Goal: Task Accomplishment & Management: Complete application form

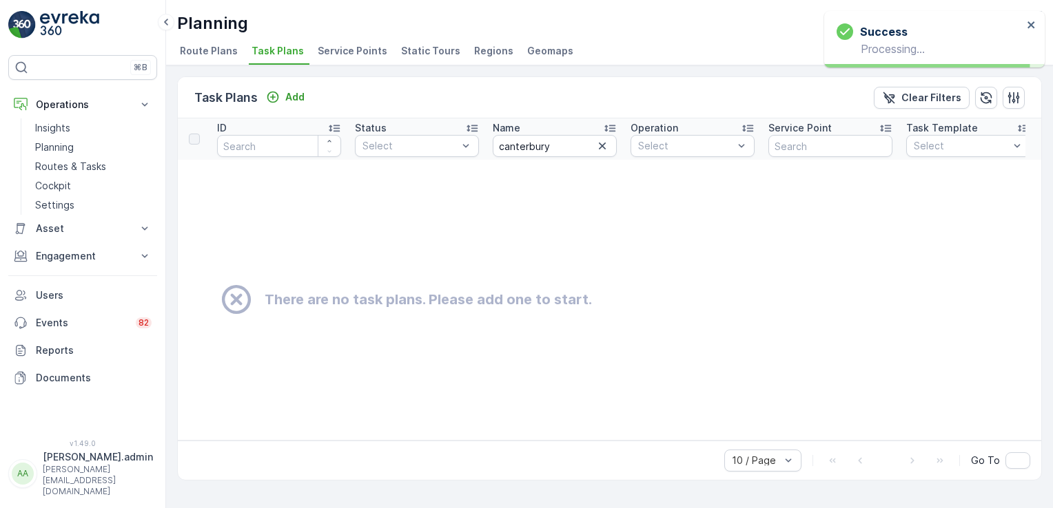
click at [337, 55] on span "Service Points" at bounding box center [353, 51] width 70 height 14
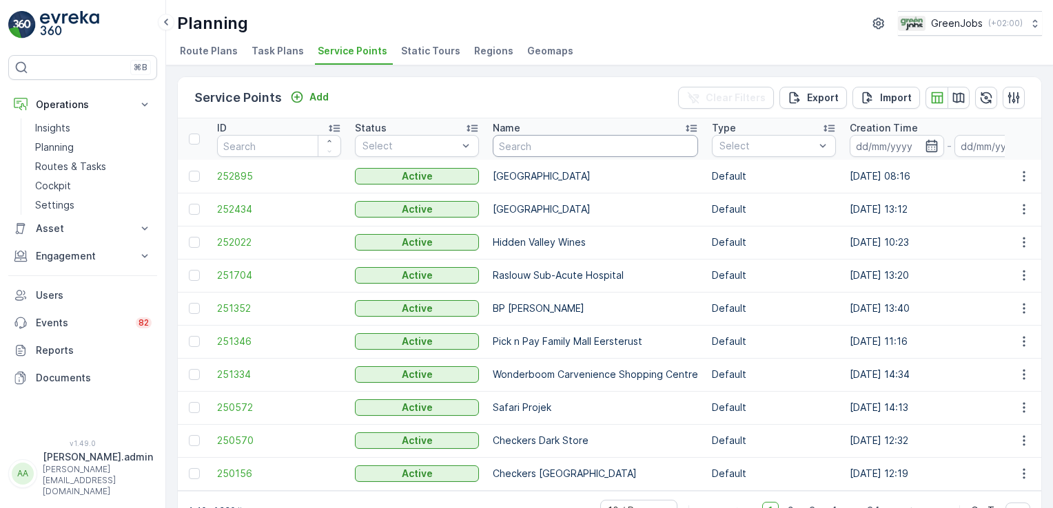
click at [533, 145] on input "text" at bounding box center [595, 146] width 205 height 22
type input "[PERSON_NAME]"
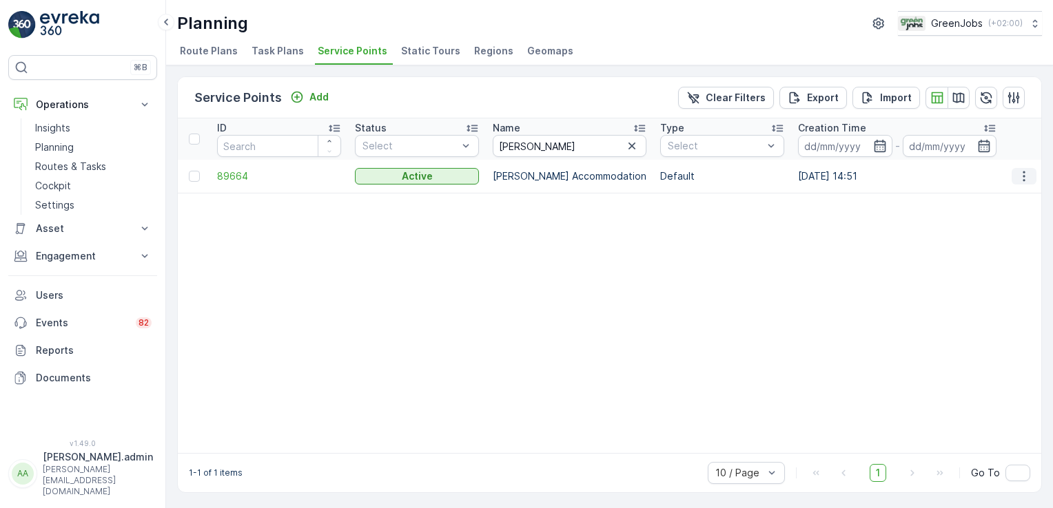
click at [1022, 178] on icon "button" at bounding box center [1023, 176] width 2 height 10
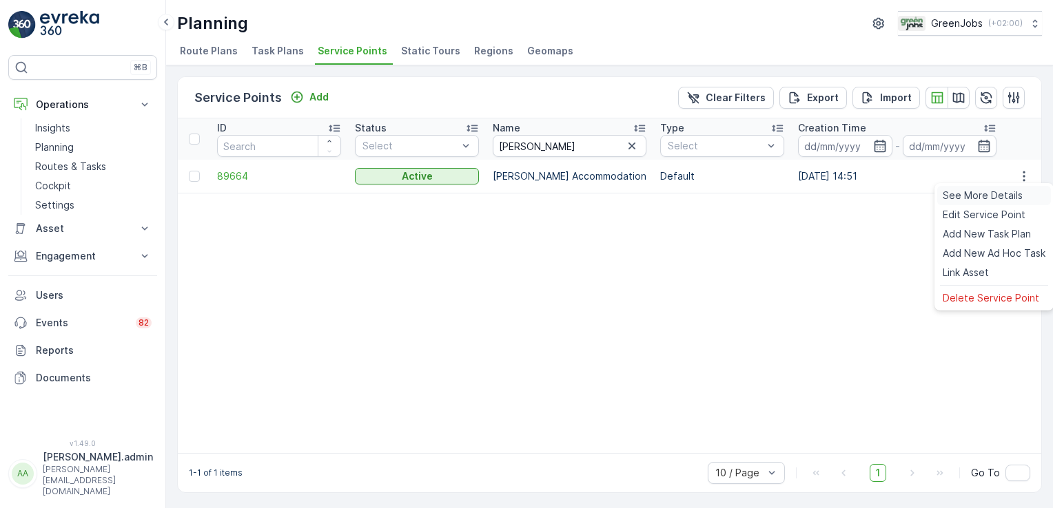
click at [1014, 198] on span "See More Details" at bounding box center [983, 196] width 80 height 14
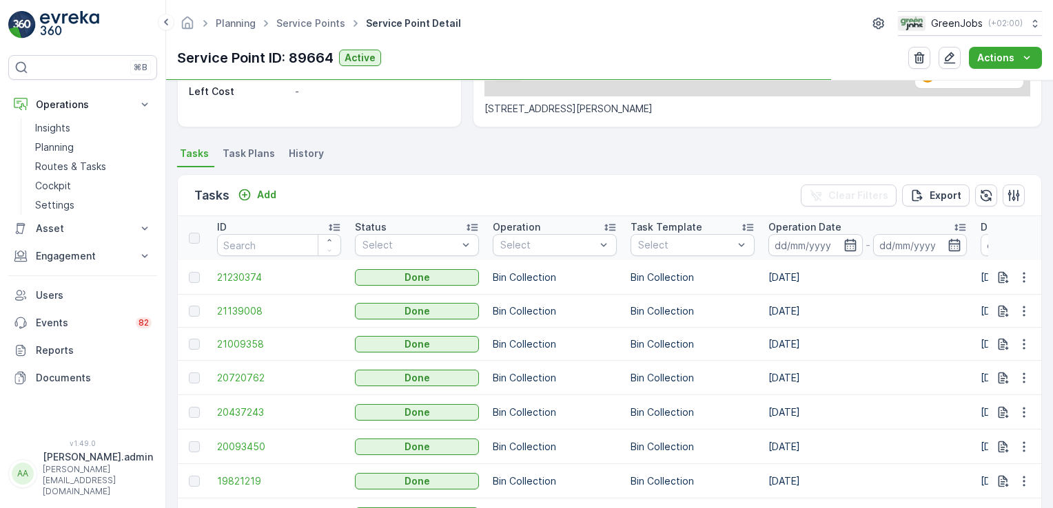
scroll to position [310, 0]
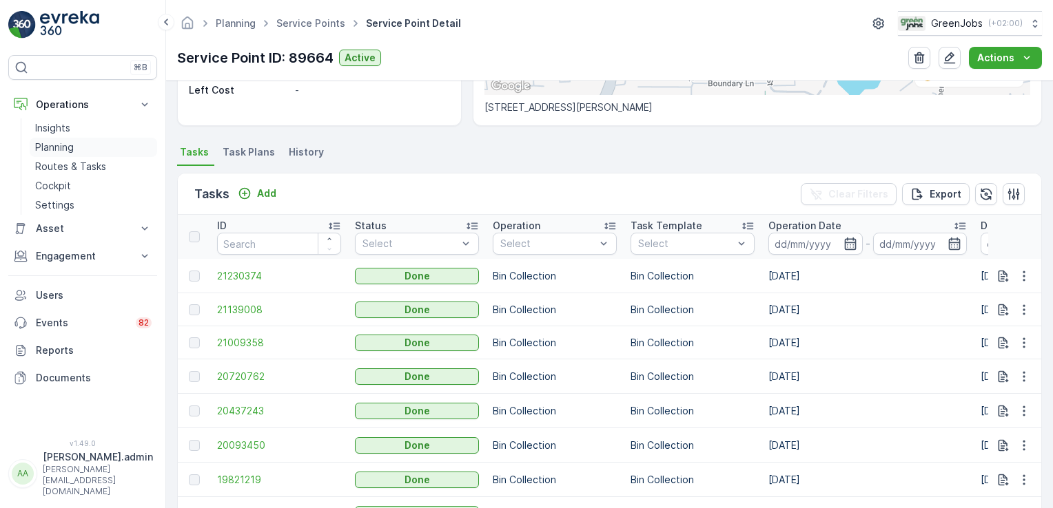
click at [64, 147] on p "Planning" at bounding box center [54, 148] width 39 height 14
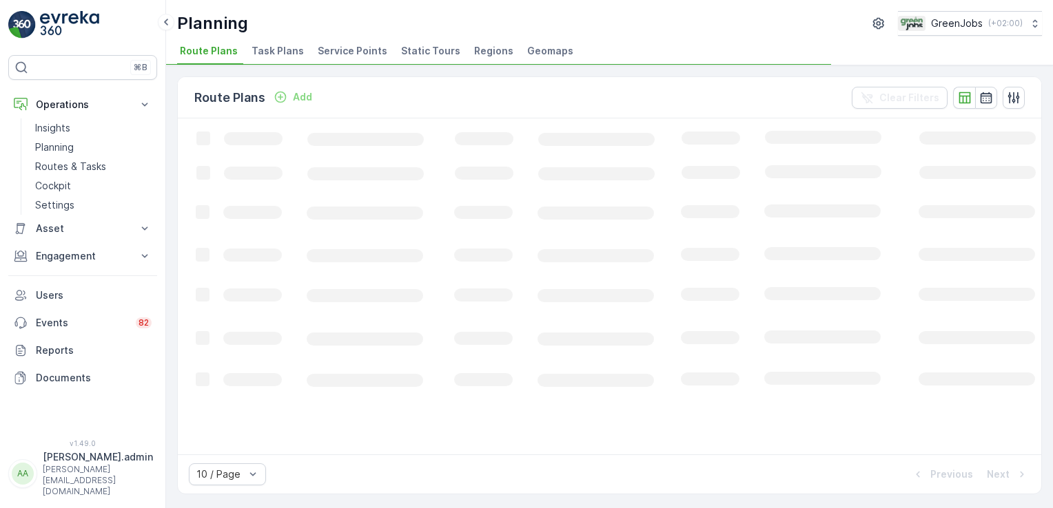
click at [350, 50] on span "Service Points" at bounding box center [353, 51] width 70 height 14
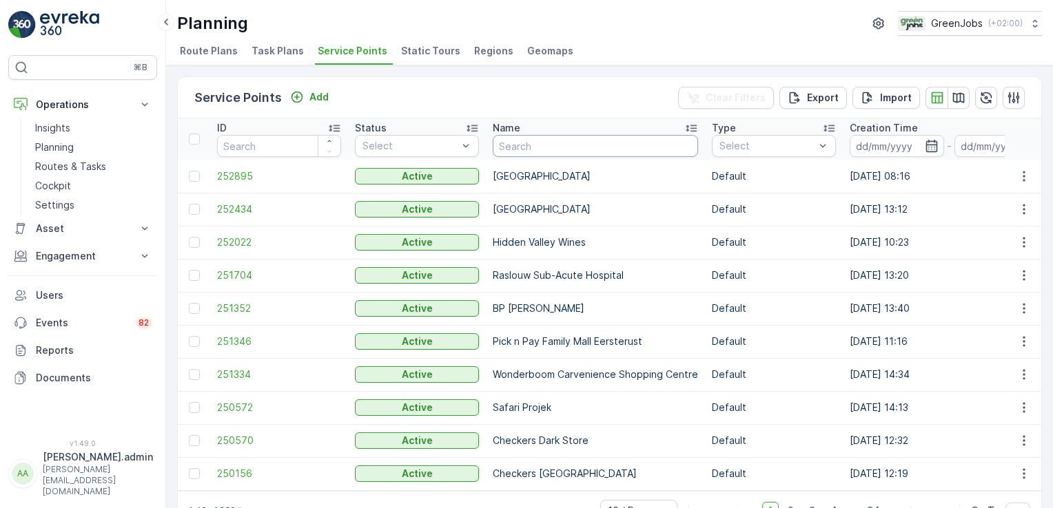
click at [617, 154] on input "text" at bounding box center [595, 146] width 205 height 22
type input "erinvale"
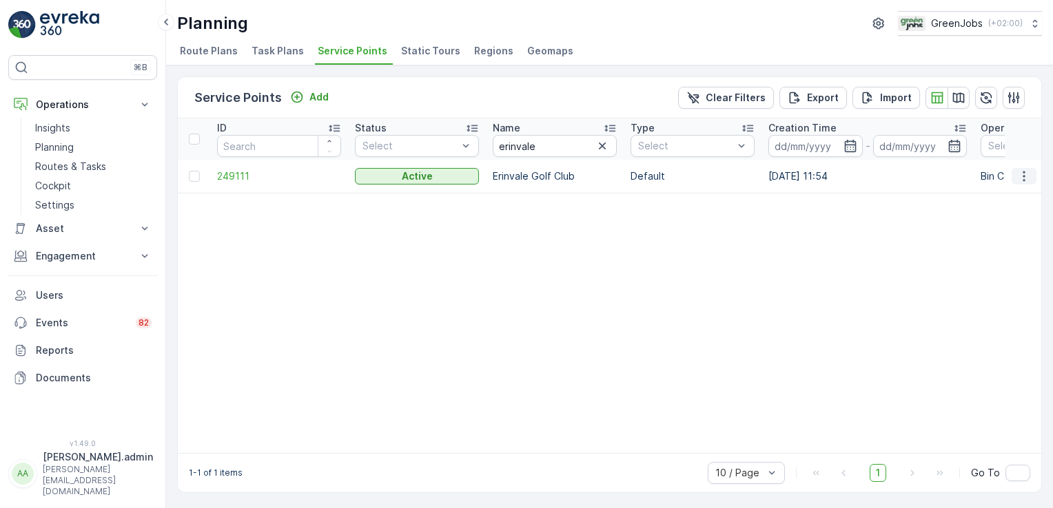
click at [1022, 171] on icon "button" at bounding box center [1023, 176] width 2 height 10
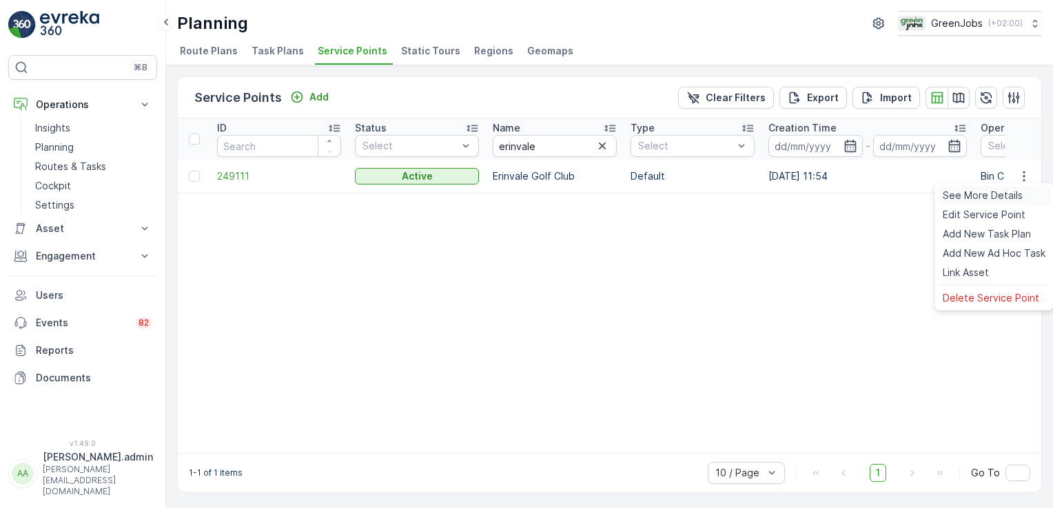
click at [1001, 194] on span "See More Details" at bounding box center [983, 196] width 80 height 14
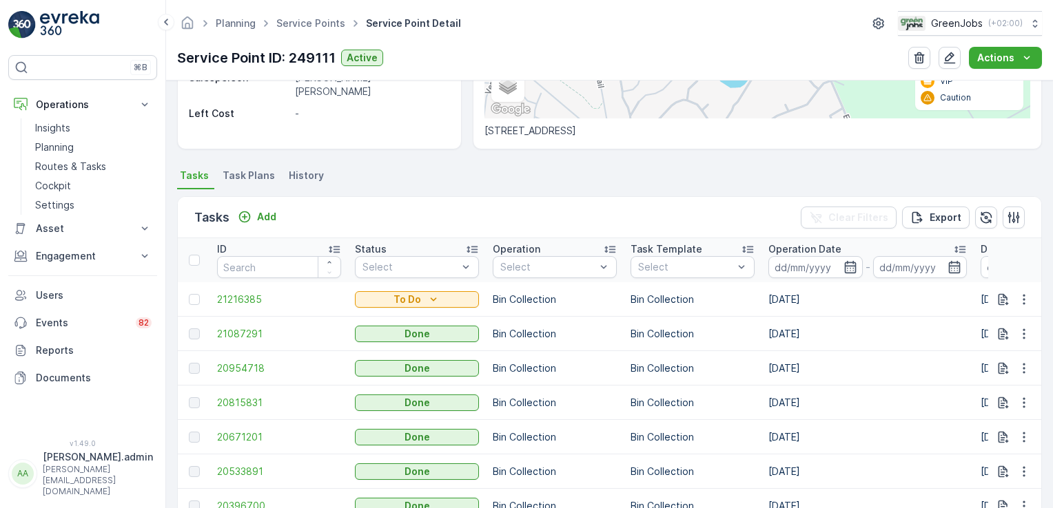
scroll to position [33, 0]
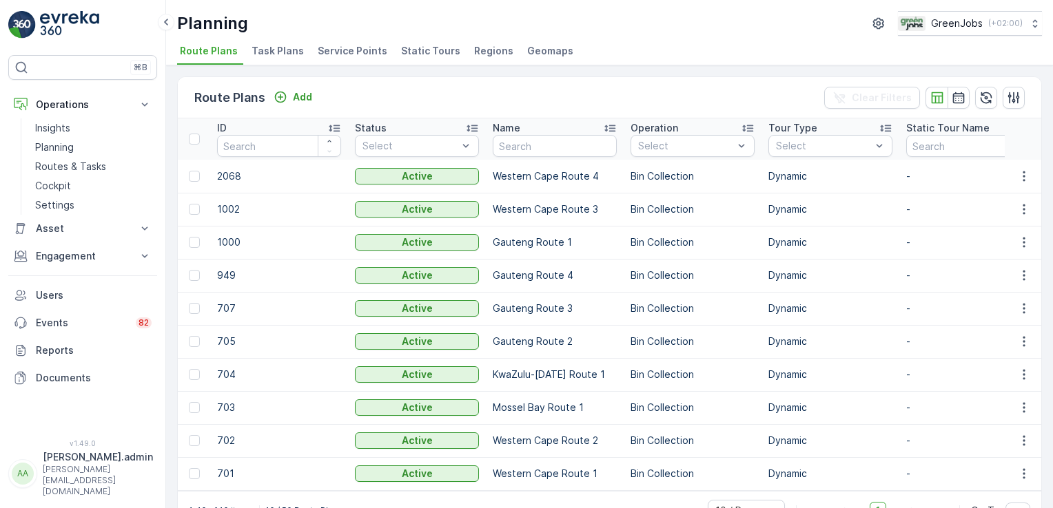
click at [361, 56] on span "Service Points" at bounding box center [353, 51] width 70 height 14
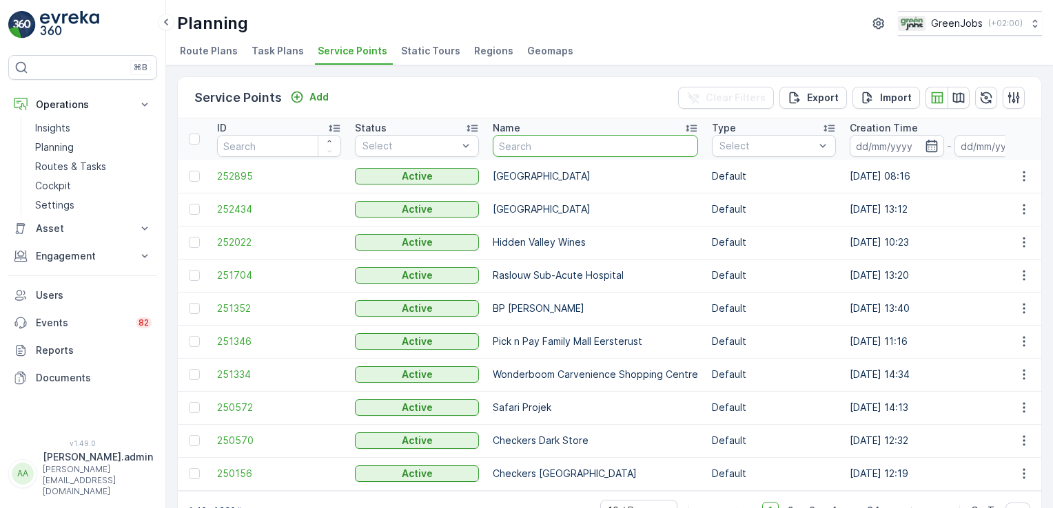
click at [554, 150] on input "text" at bounding box center [595, 146] width 205 height 22
type input "seascape"
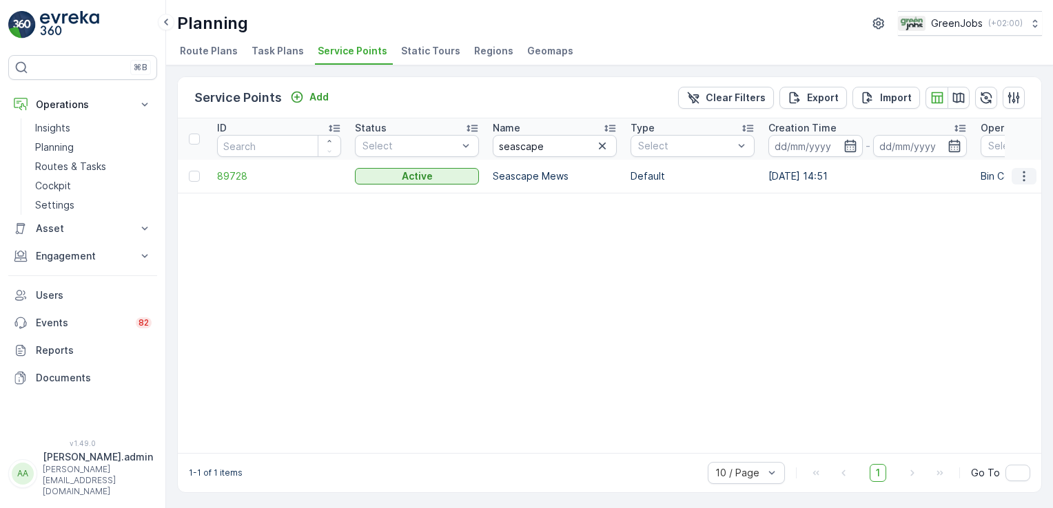
click at [1022, 175] on icon "button" at bounding box center [1024, 176] width 14 height 14
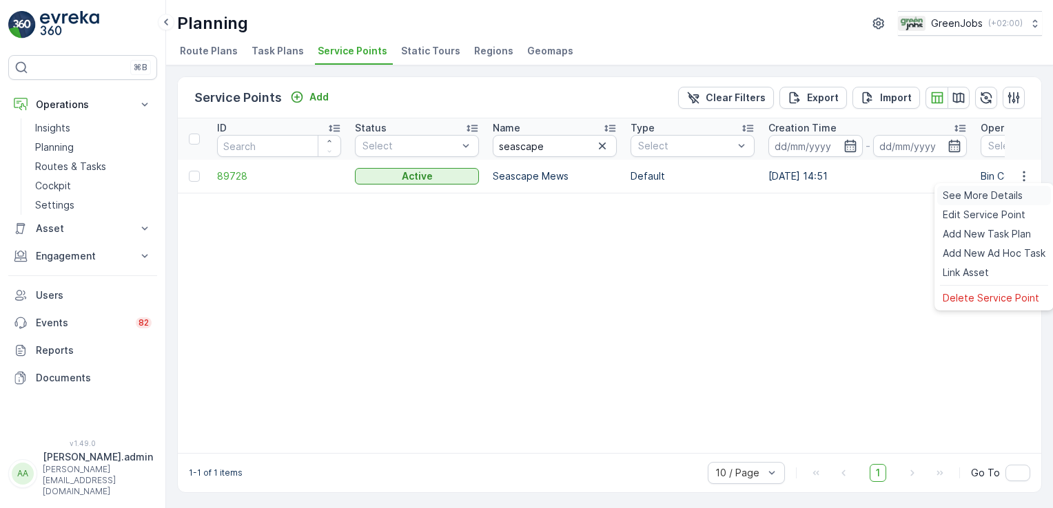
click at [1007, 194] on span "See More Details" at bounding box center [983, 196] width 80 height 14
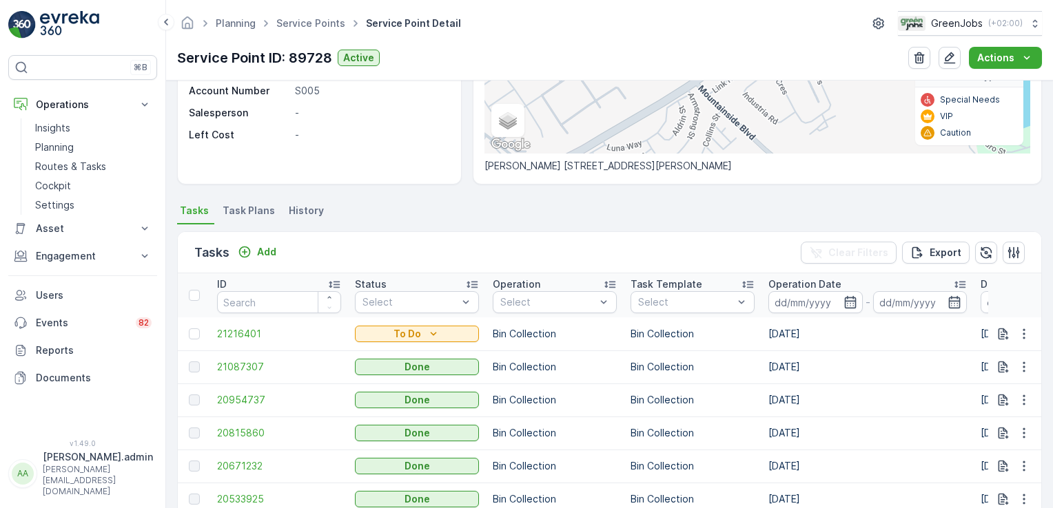
scroll to position [249, 0]
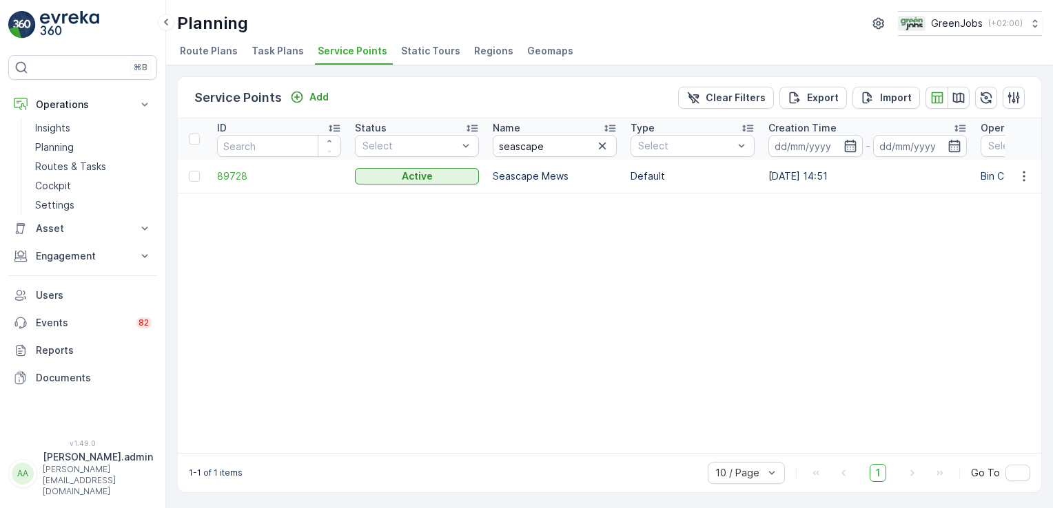
click at [601, 148] on icon "button" at bounding box center [602, 146] width 14 height 14
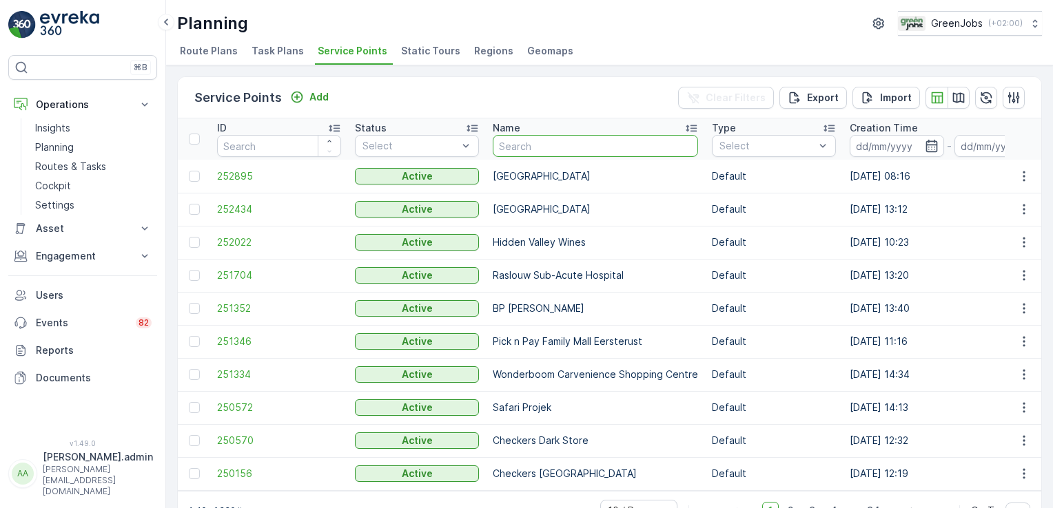
click at [518, 143] on input "text" at bounding box center [595, 146] width 205 height 22
type input "stonehedge"
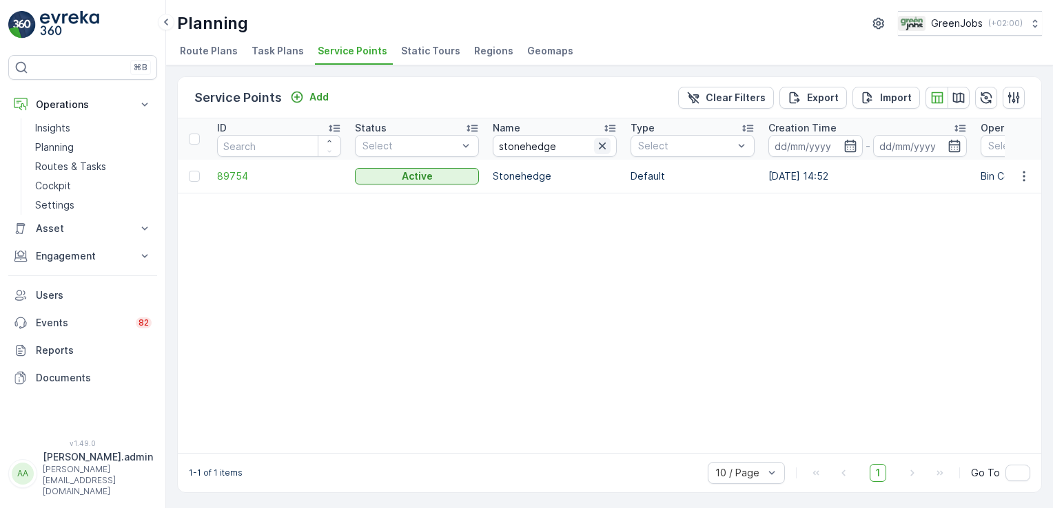
click at [601, 148] on icon "button" at bounding box center [602, 146] width 14 height 14
type input "strand golf"
click at [1024, 177] on icon "button" at bounding box center [1024, 176] width 14 height 14
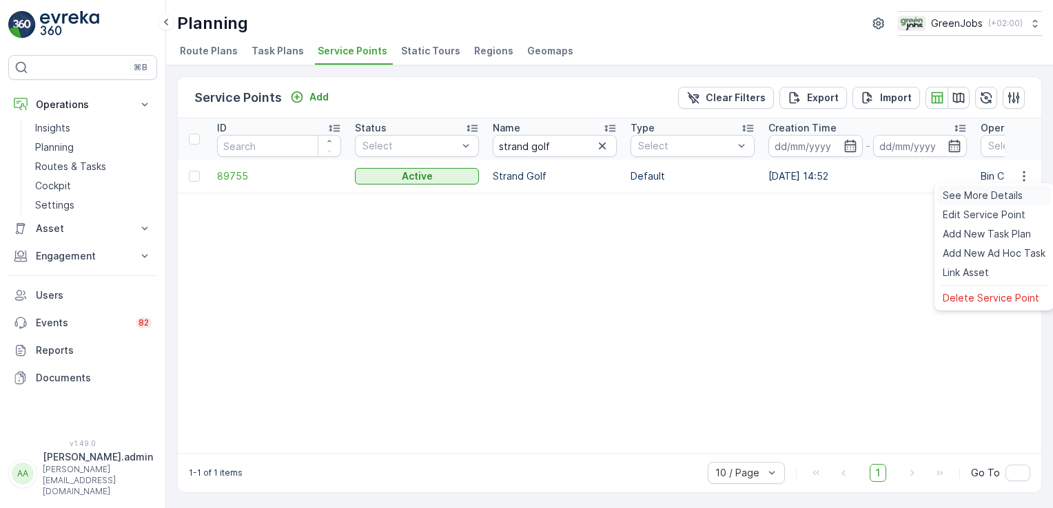
click at [1016, 196] on span "See More Details" at bounding box center [983, 196] width 80 height 14
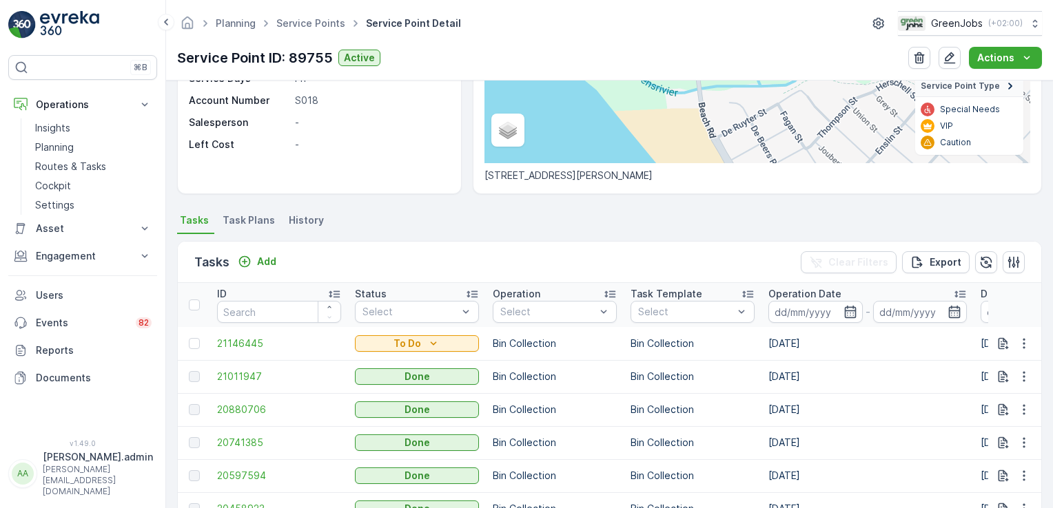
scroll to position [245, 0]
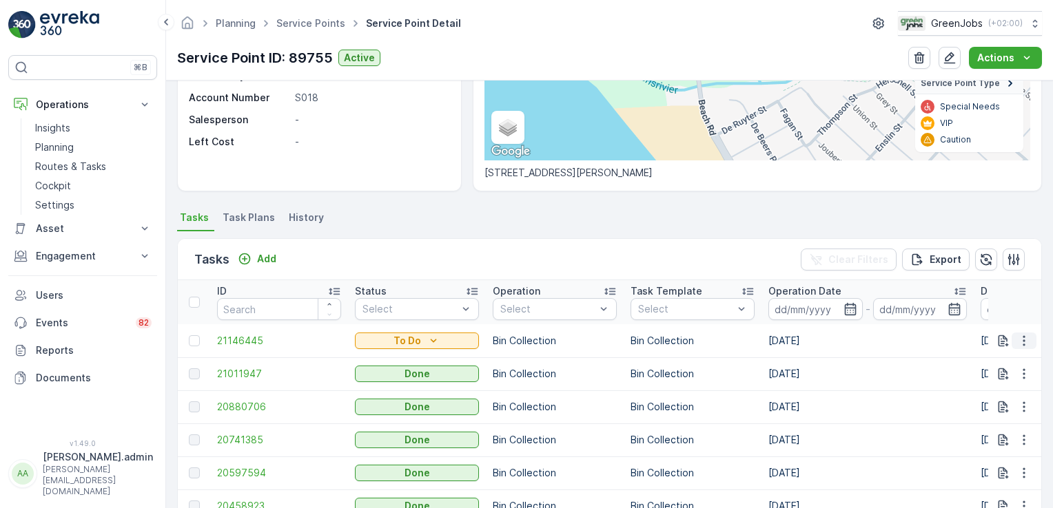
click at [1025, 338] on icon "button" at bounding box center [1024, 341] width 14 height 14
click at [1011, 362] on span "See More Details" at bounding box center [995, 360] width 80 height 14
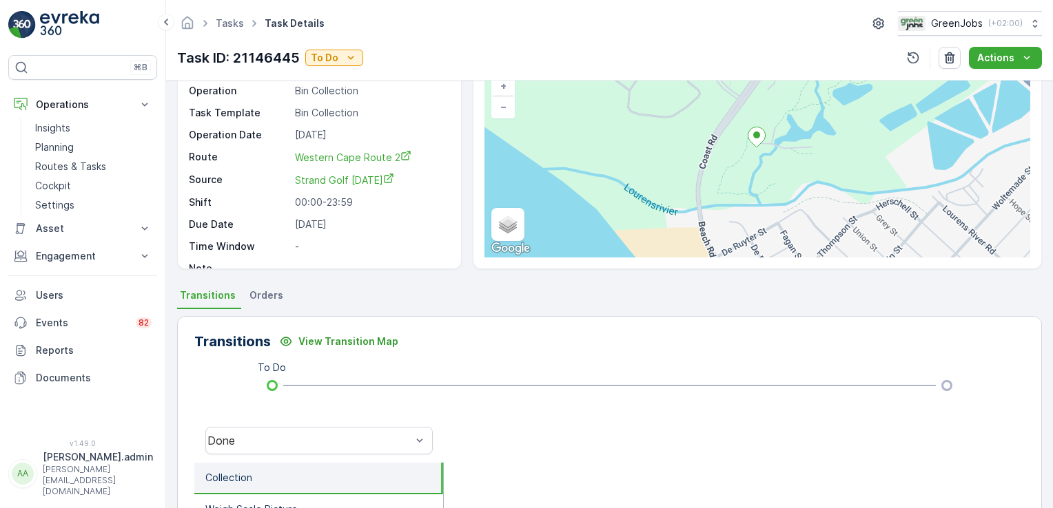
scroll to position [91, 0]
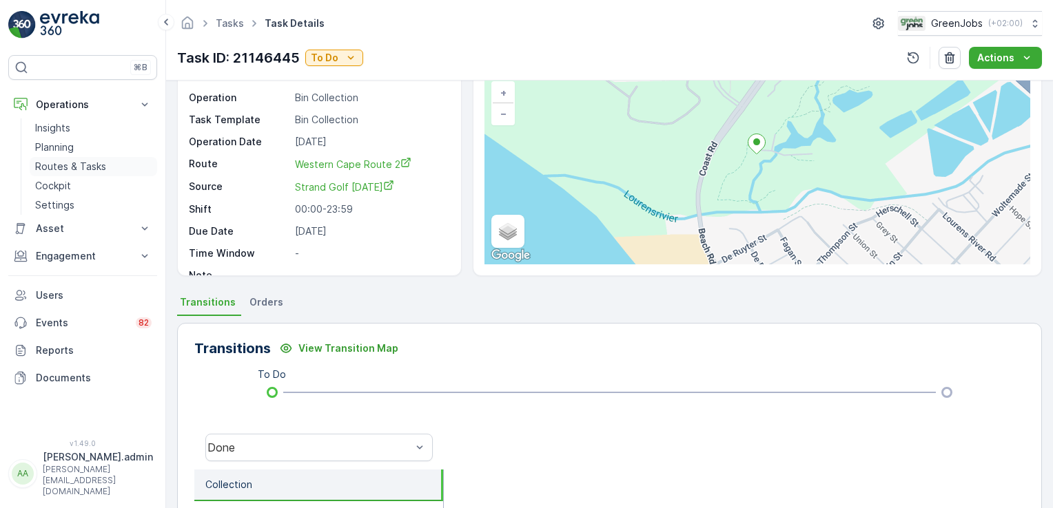
click at [78, 164] on p "Routes & Tasks" at bounding box center [70, 167] width 71 height 14
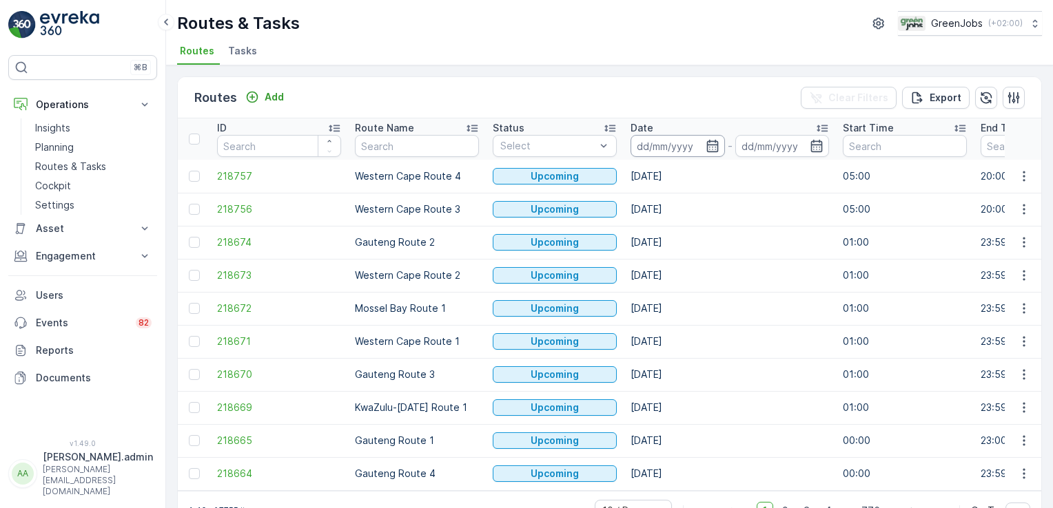
click at [667, 152] on input at bounding box center [677, 146] width 94 height 22
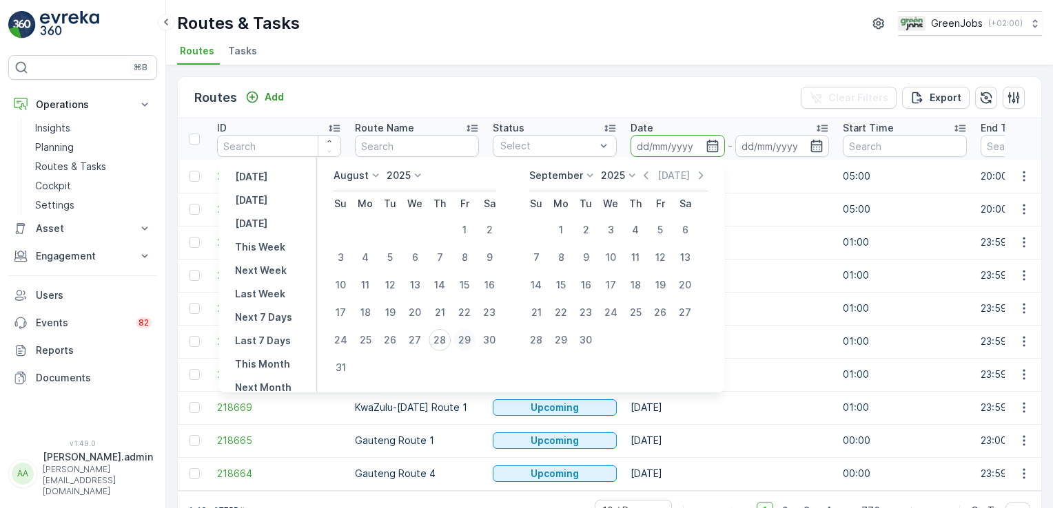
click at [475, 340] on div "29" at bounding box center [464, 340] width 22 height 22
type input "[DATE]"
click at [475, 340] on div "29" at bounding box center [464, 340] width 22 height 22
type input "[DATE]"
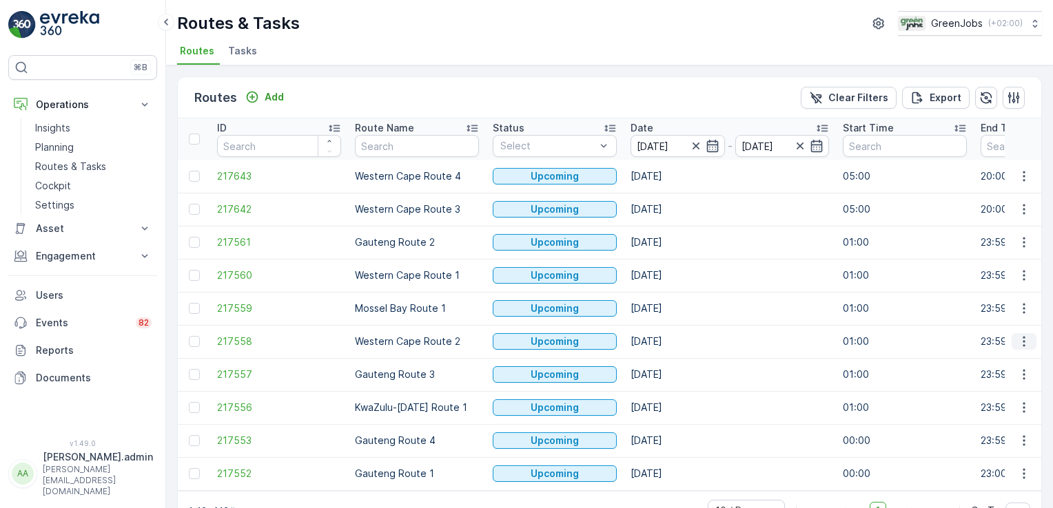
click at [1017, 337] on icon "button" at bounding box center [1024, 342] width 14 height 14
click at [1020, 361] on span "See More Details" at bounding box center [991, 361] width 80 height 14
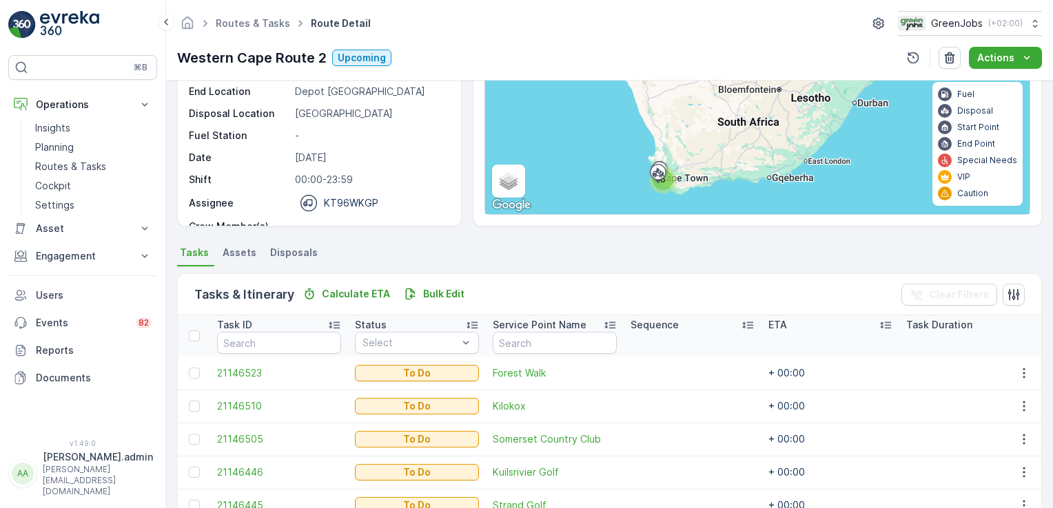
scroll to position [251, 0]
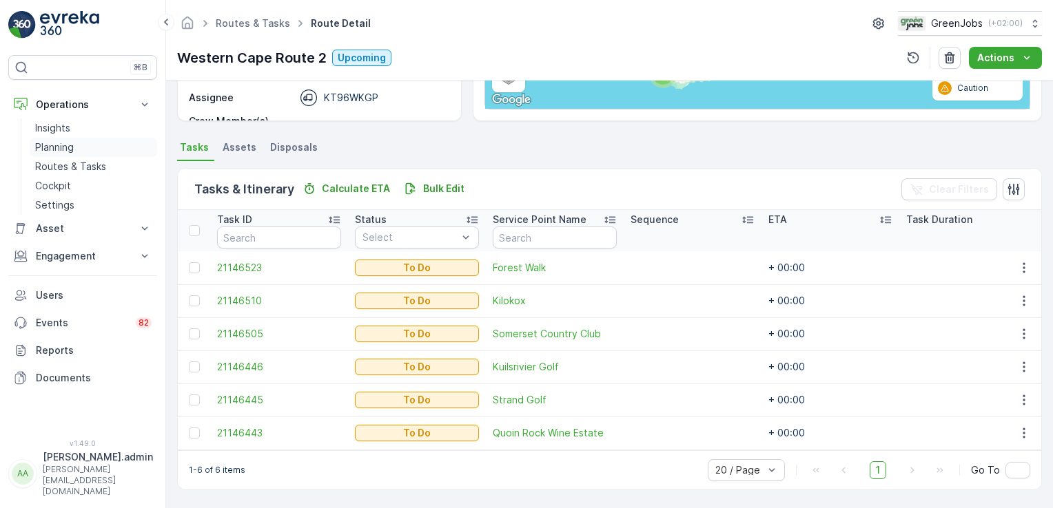
click at [63, 148] on p "Planning" at bounding box center [54, 148] width 39 height 14
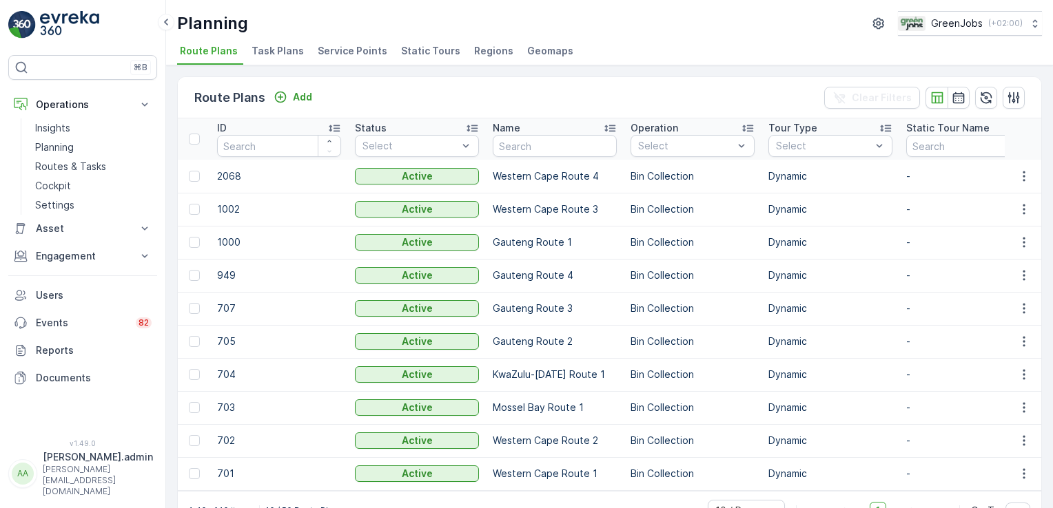
click at [373, 48] on span "Service Points" at bounding box center [353, 51] width 70 height 14
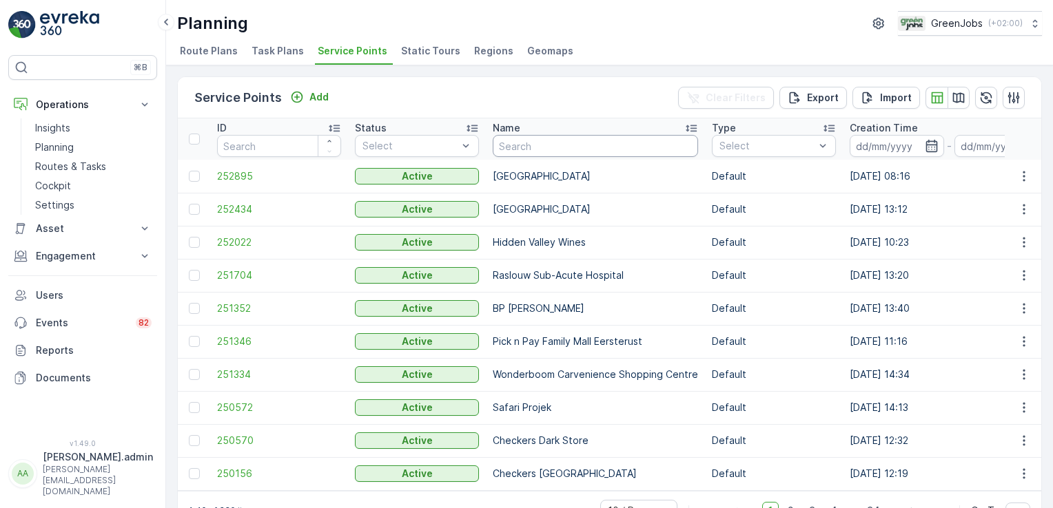
click at [570, 153] on input "text" at bounding box center [595, 146] width 205 height 22
type input "morgenster"
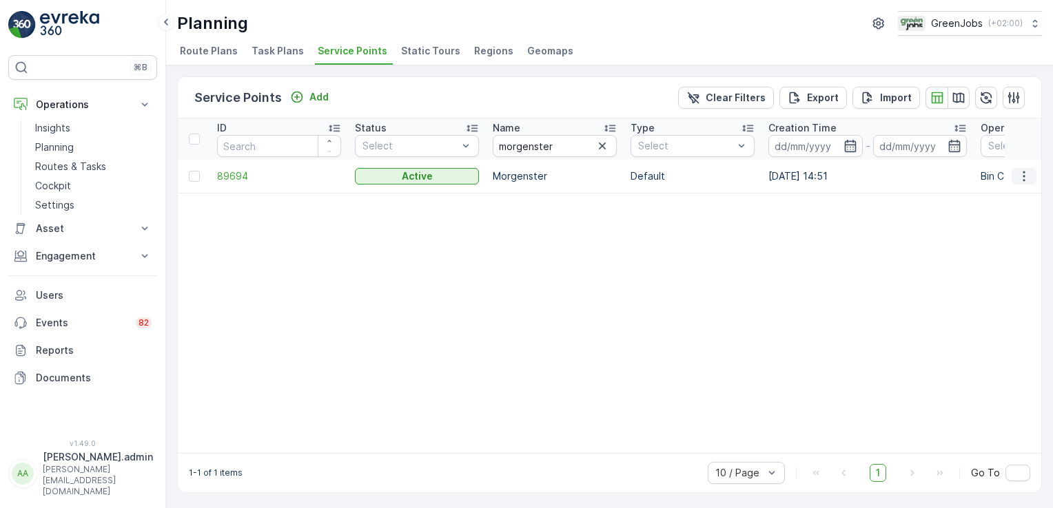
click at [1023, 178] on icon "button" at bounding box center [1024, 176] width 14 height 14
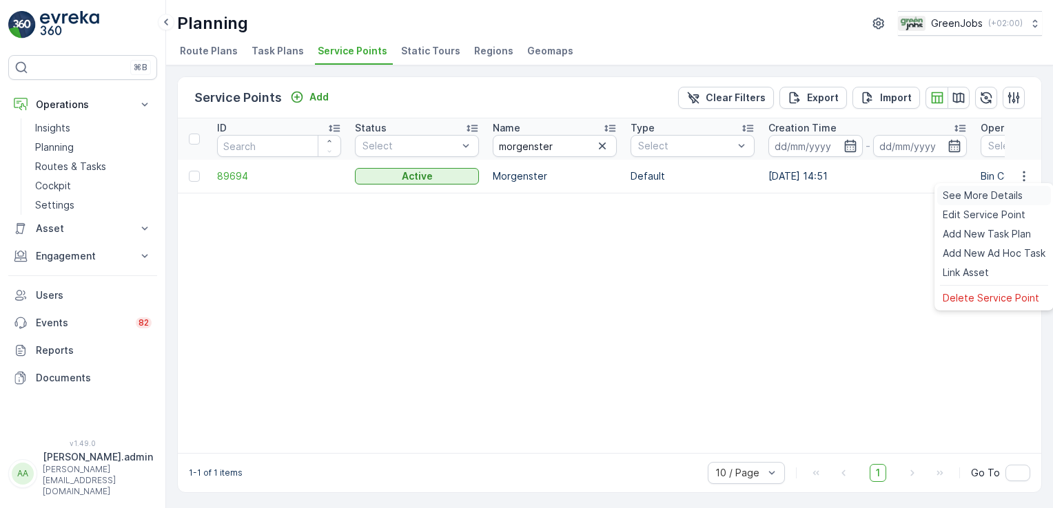
click at [1016, 195] on span "See More Details" at bounding box center [983, 196] width 80 height 14
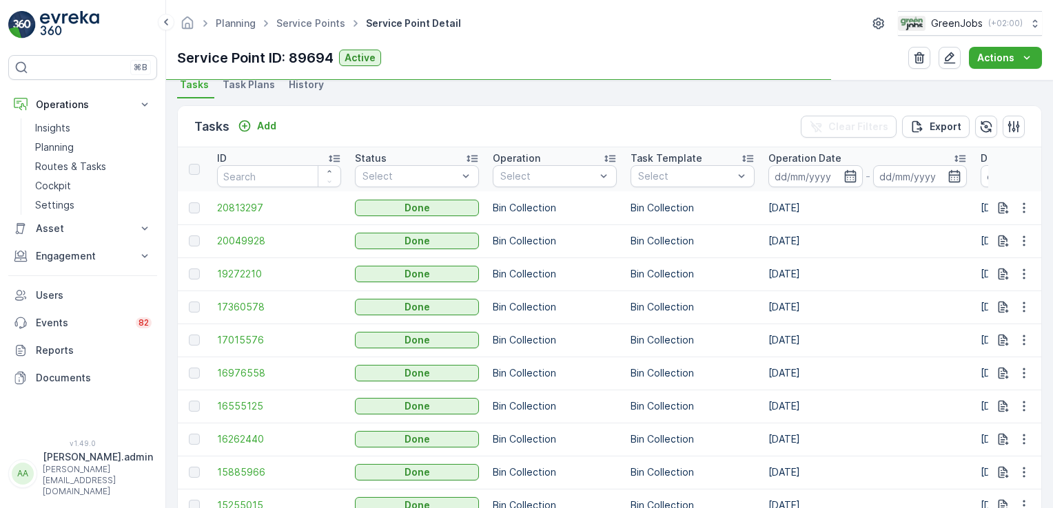
scroll to position [392, 0]
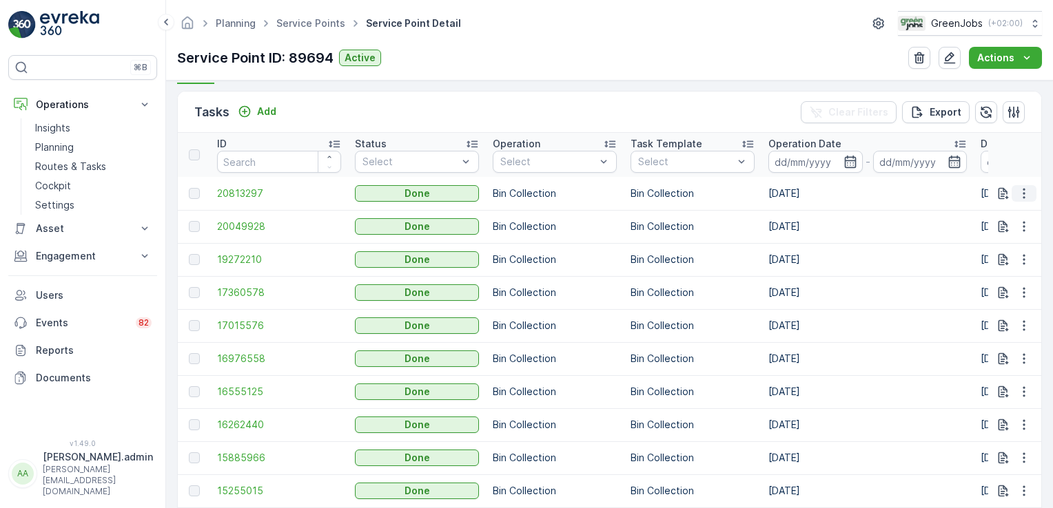
click at [1022, 189] on icon "button" at bounding box center [1024, 194] width 14 height 14
click at [998, 214] on span "See More Details" at bounding box center [1007, 213] width 80 height 14
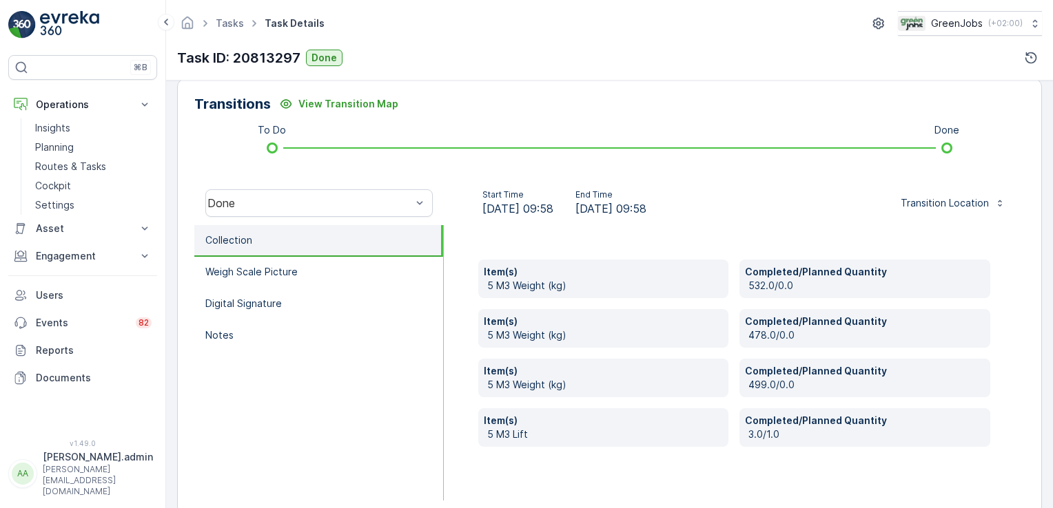
scroll to position [358, 0]
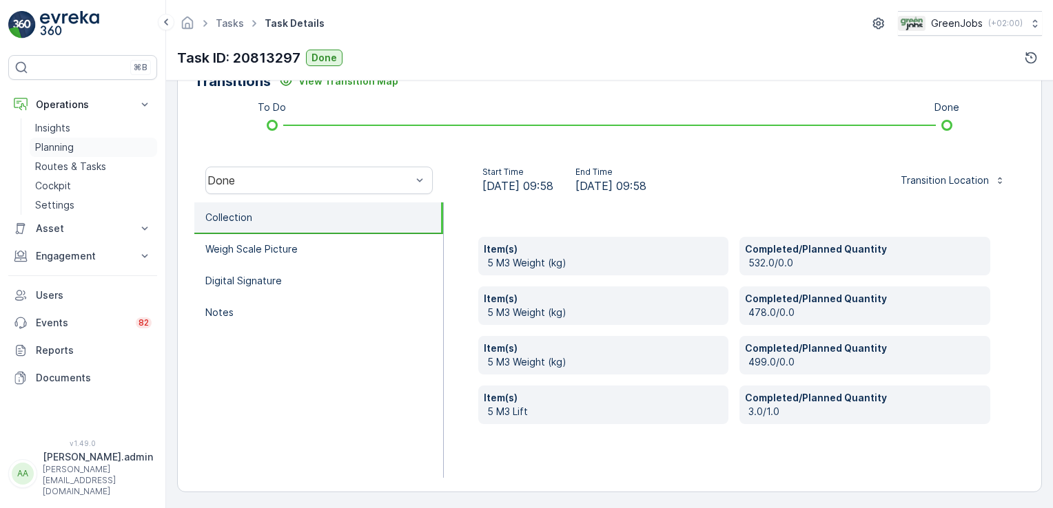
click at [45, 146] on p "Planning" at bounding box center [54, 148] width 39 height 14
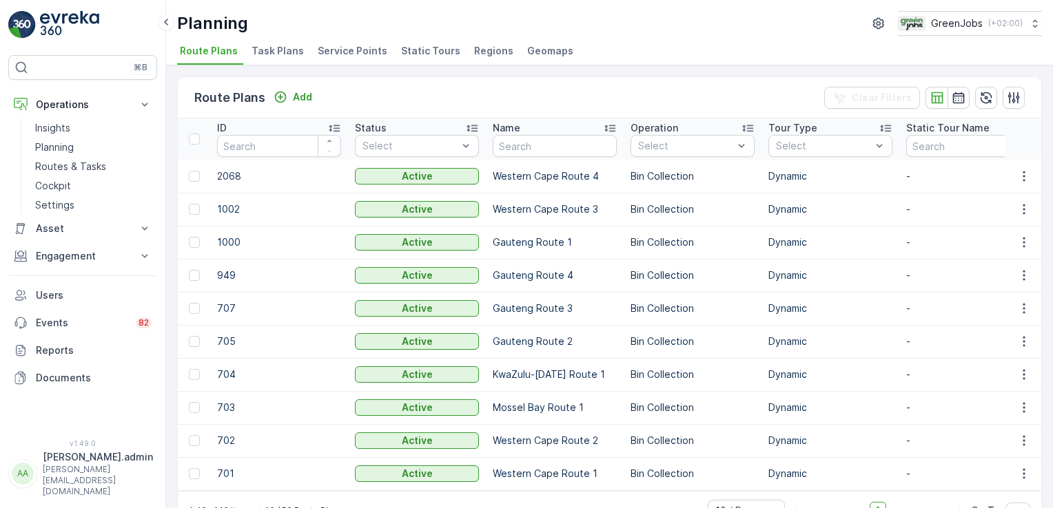
click at [331, 46] on span "Service Points" at bounding box center [353, 51] width 70 height 14
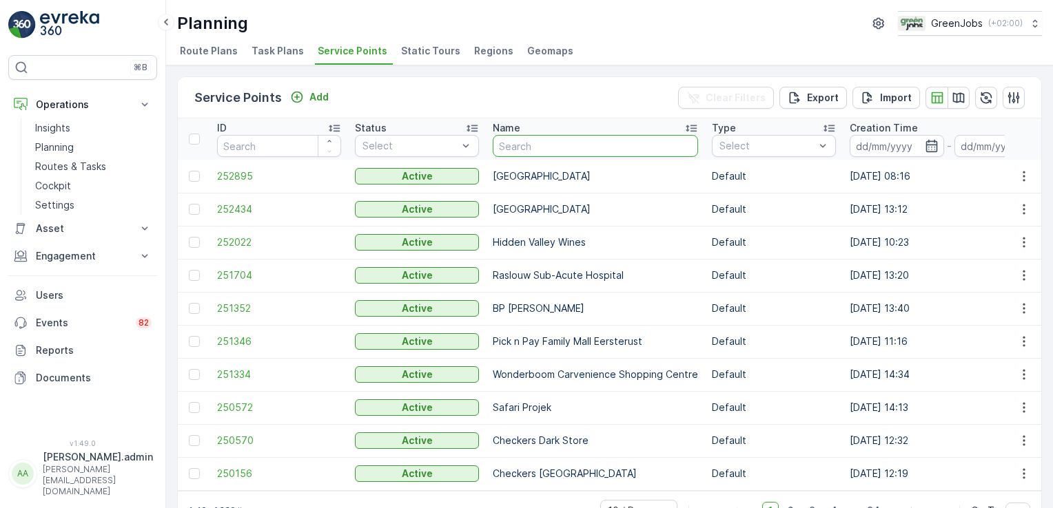
click at [529, 141] on input "text" at bounding box center [595, 146] width 205 height 22
type input "morgenster"
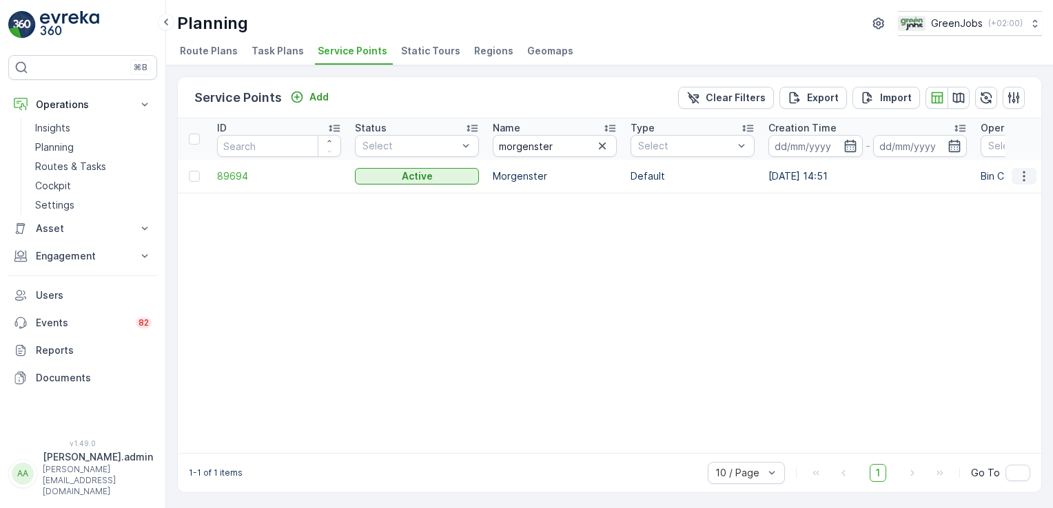
click at [1019, 169] on icon "button" at bounding box center [1024, 176] width 14 height 14
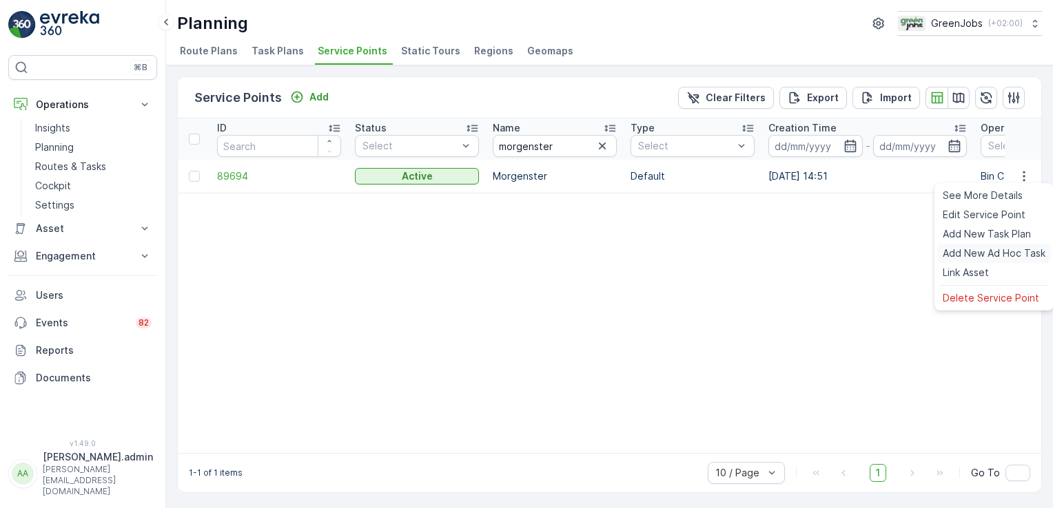
click at [976, 254] on span "Add New Ad Hoc Task" at bounding box center [994, 254] width 103 height 14
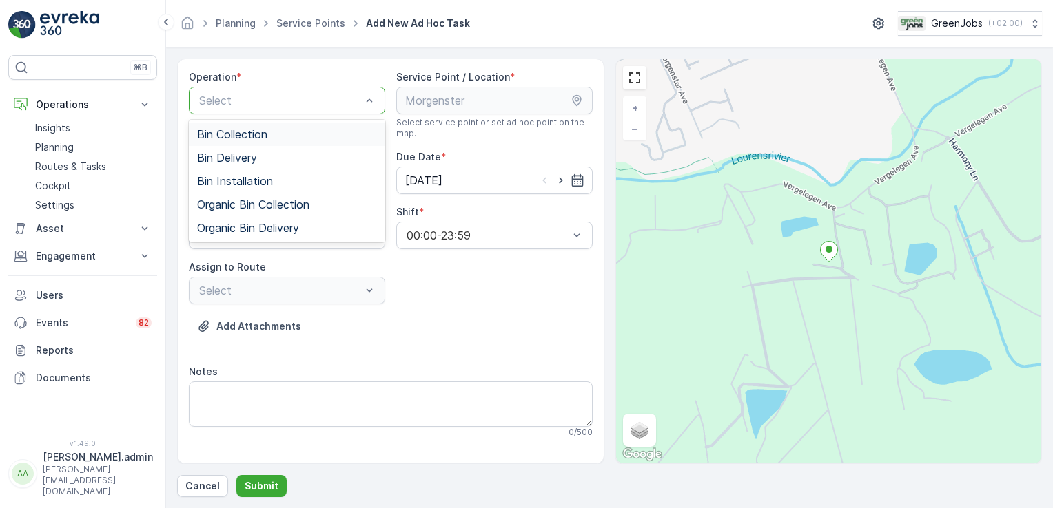
click at [218, 134] on span "Bin Collection" at bounding box center [232, 134] width 70 height 12
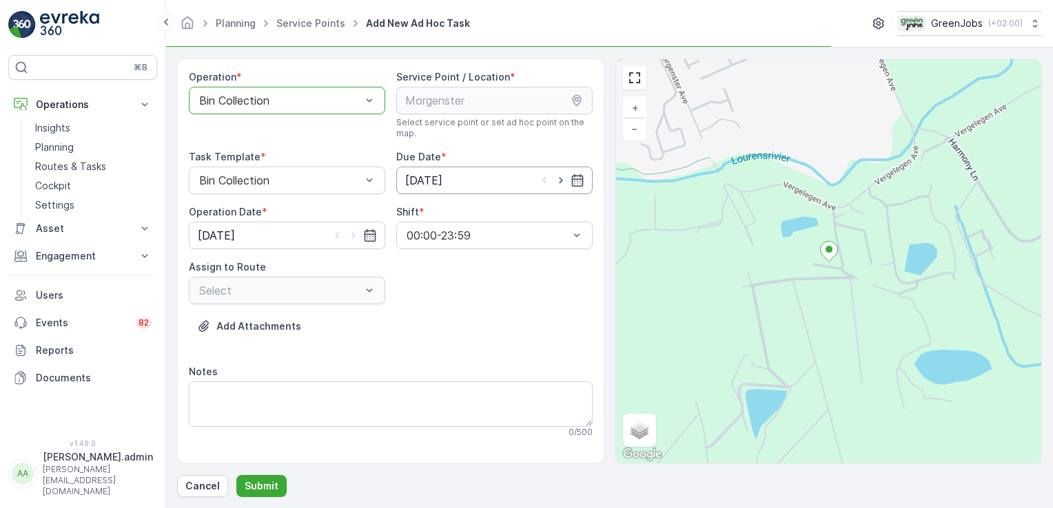
click at [428, 178] on input "[DATE]" at bounding box center [494, 181] width 196 height 28
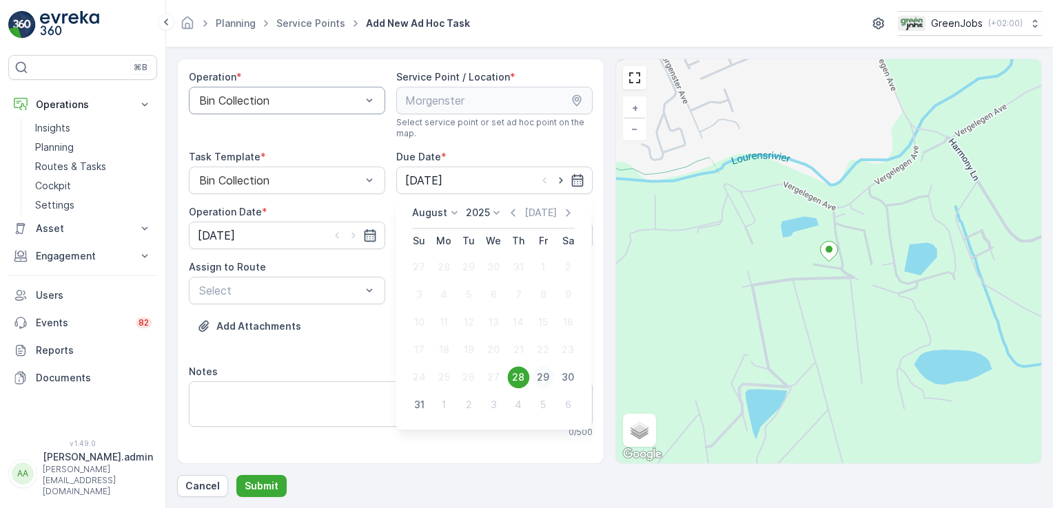
click at [542, 379] on div "29" at bounding box center [543, 378] width 22 height 22
type input "[DATE]"
click at [211, 237] on input "[DATE]" at bounding box center [287, 236] width 196 height 28
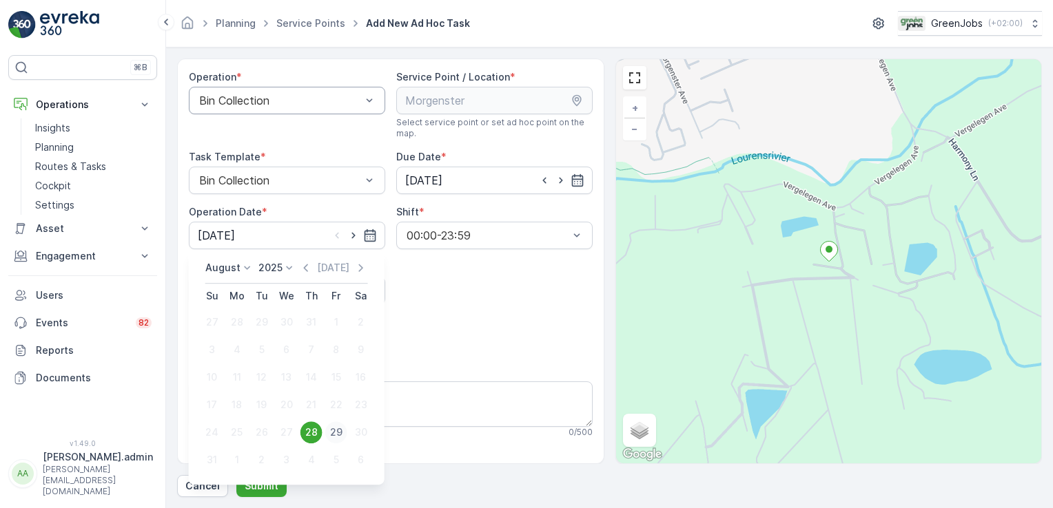
click at [333, 433] on div "29" at bounding box center [336, 433] width 22 height 22
type input "[DATE]"
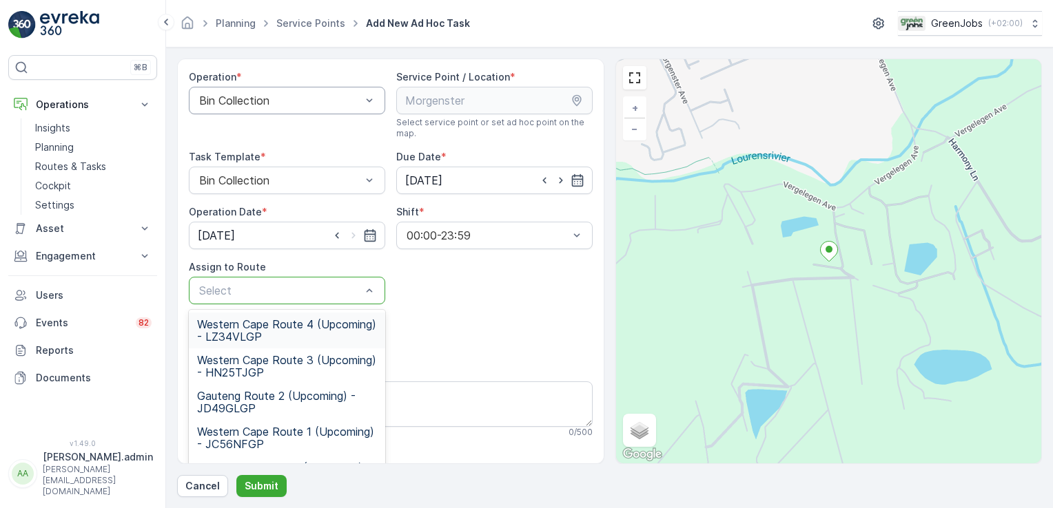
click at [370, 282] on div at bounding box center [369, 291] width 14 height 26
click at [268, 358] on span "Western Cape Route 2 (Upcoming) - KT96WKGP" at bounding box center [287, 366] width 180 height 25
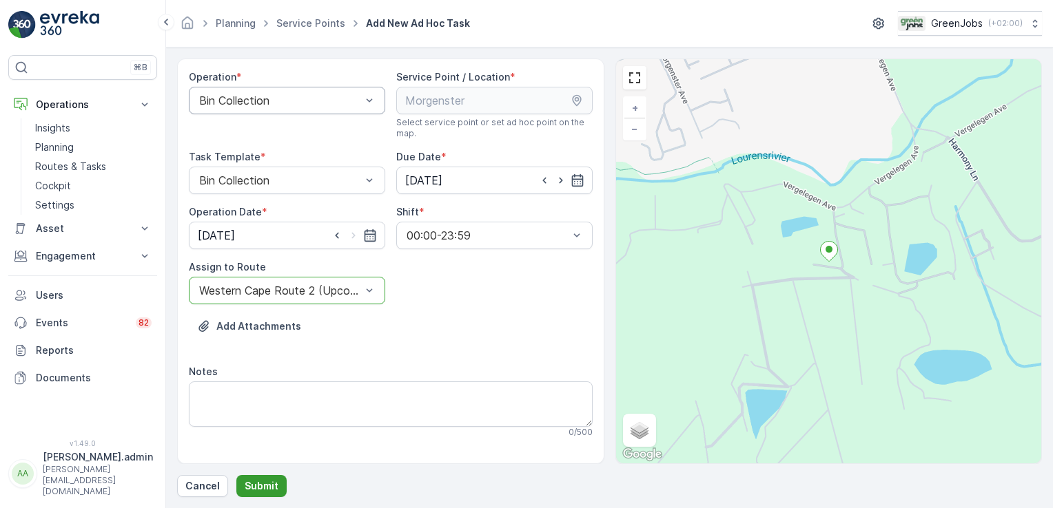
click at [251, 488] on p "Submit" at bounding box center [262, 487] width 34 height 14
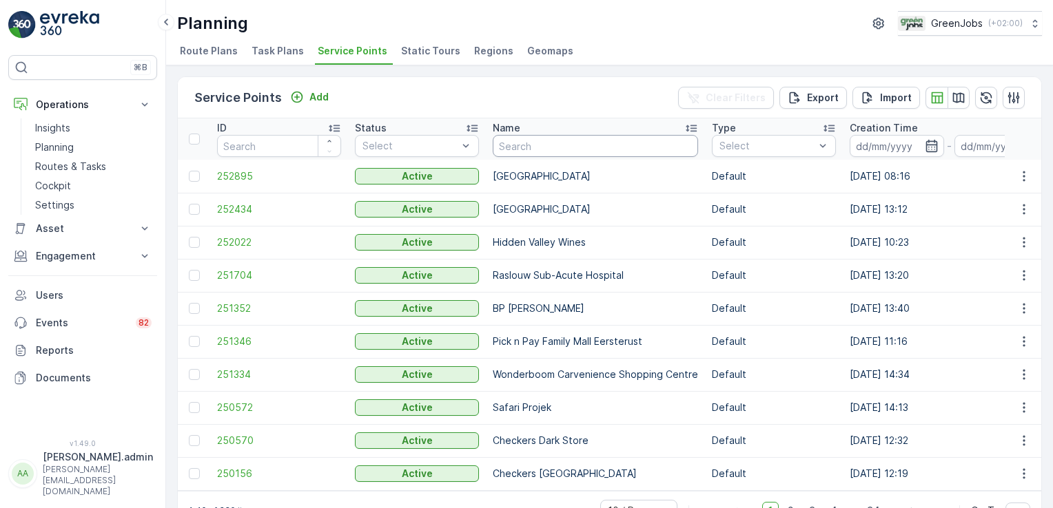
click at [534, 147] on input "text" at bounding box center [595, 146] width 205 height 22
type input "[PERSON_NAME]"
